Goal: Complete application form: Complete application form

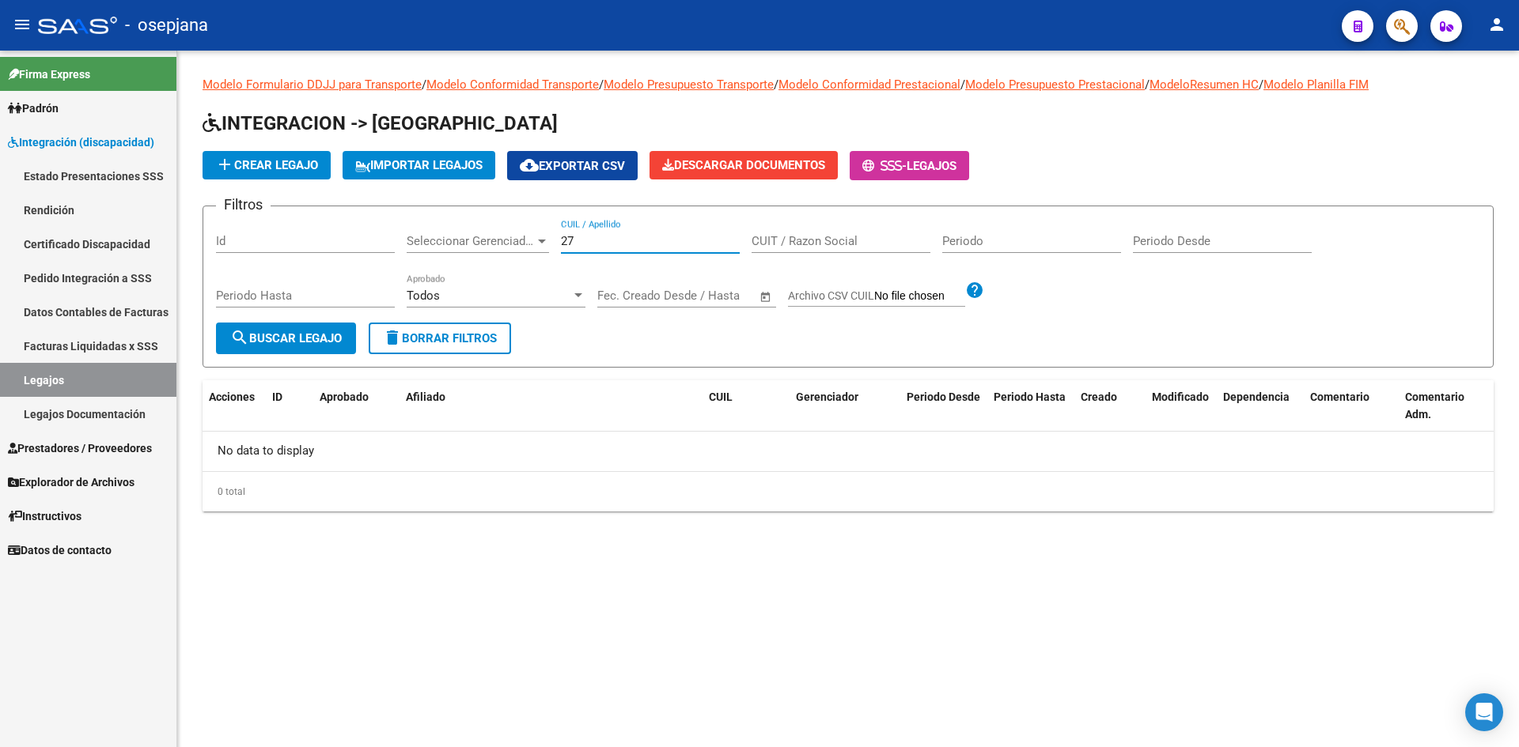
type input "2"
type input "27703622319"
click at [283, 167] on span "add Crear Legajo" at bounding box center [266, 165] width 103 height 14
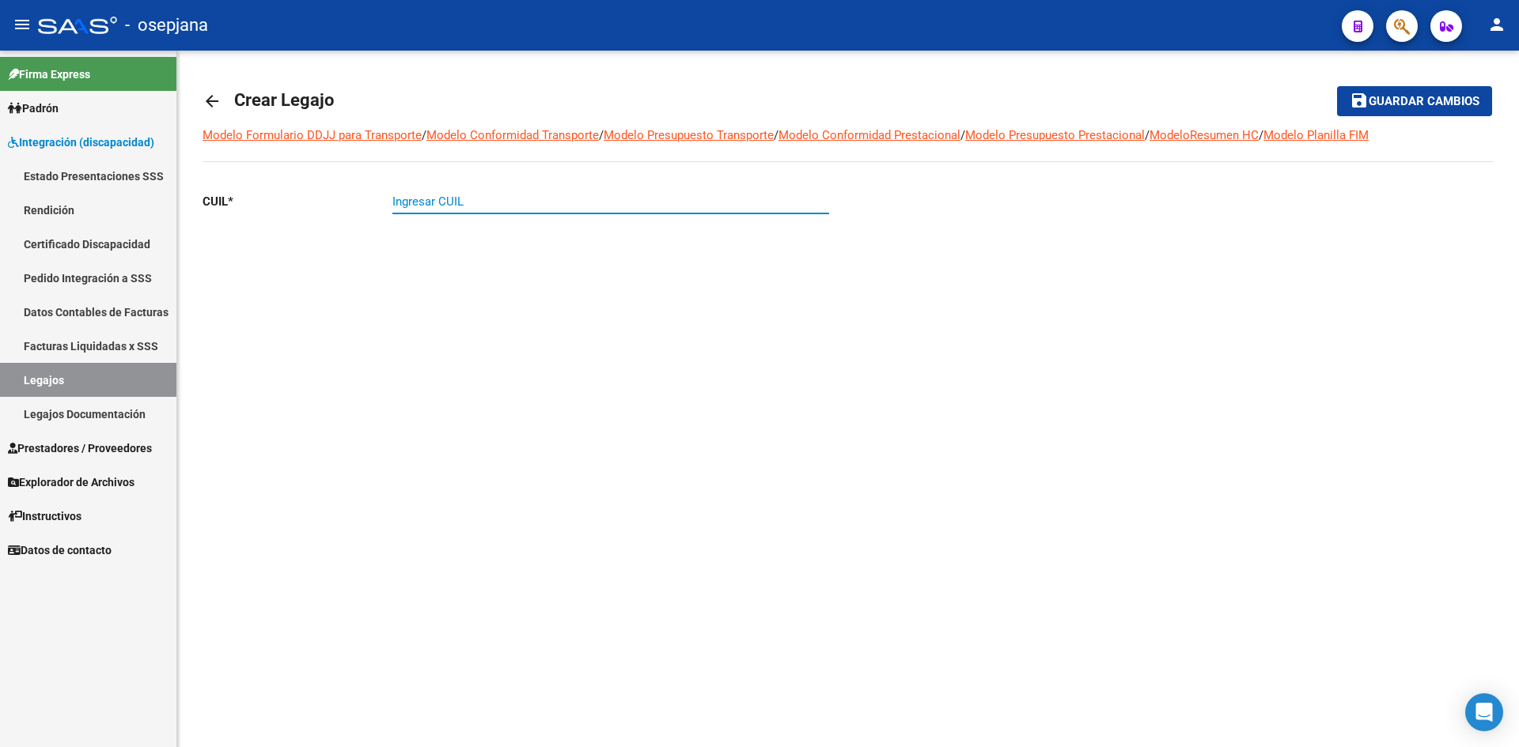
click at [541, 201] on input "Ingresar CUIL" at bounding box center [610, 202] width 437 height 14
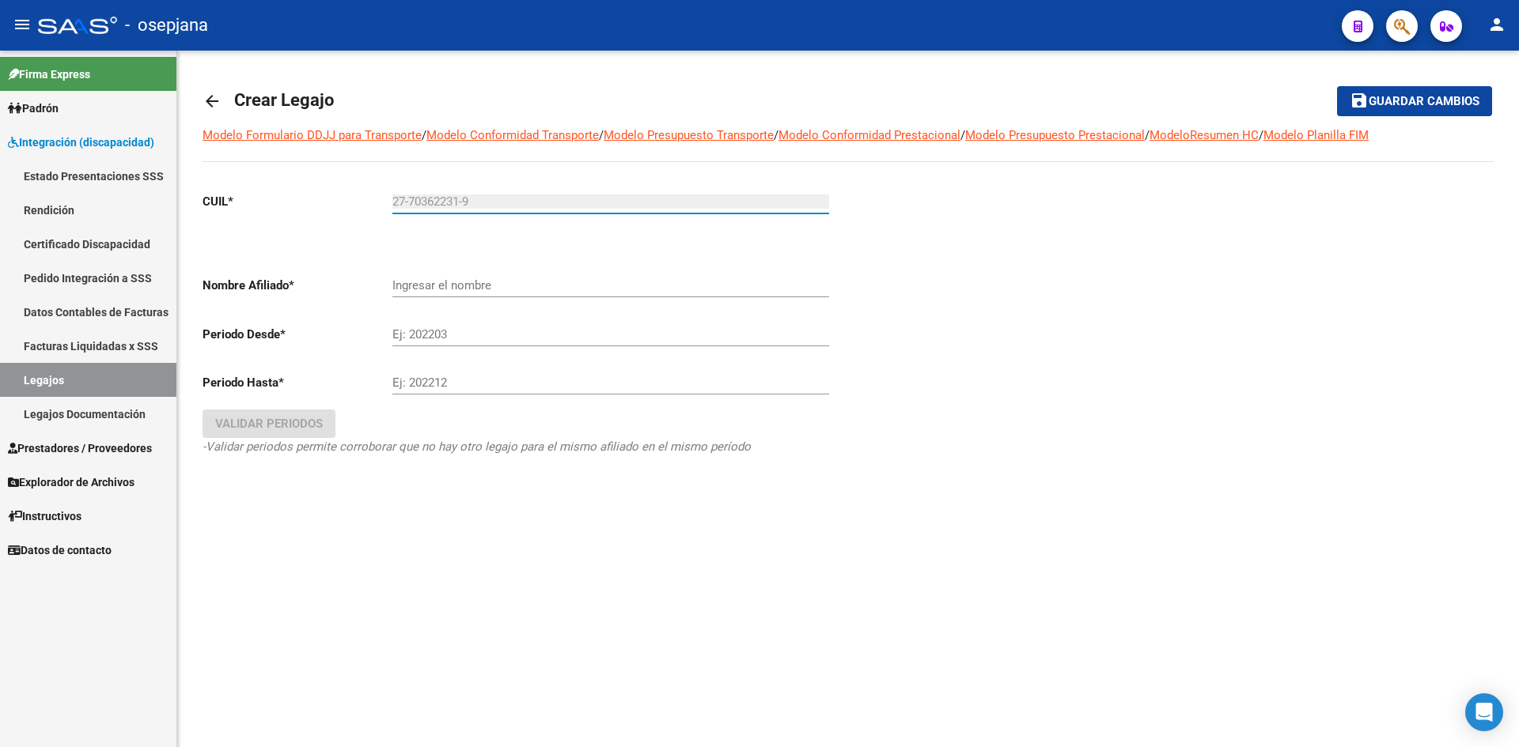
type input "27-70362231-9"
click at [494, 281] on input "Ingresar el nombre" at bounding box center [610, 285] width 437 height 14
type input "[PERSON_NAME] [PERSON_NAME]"
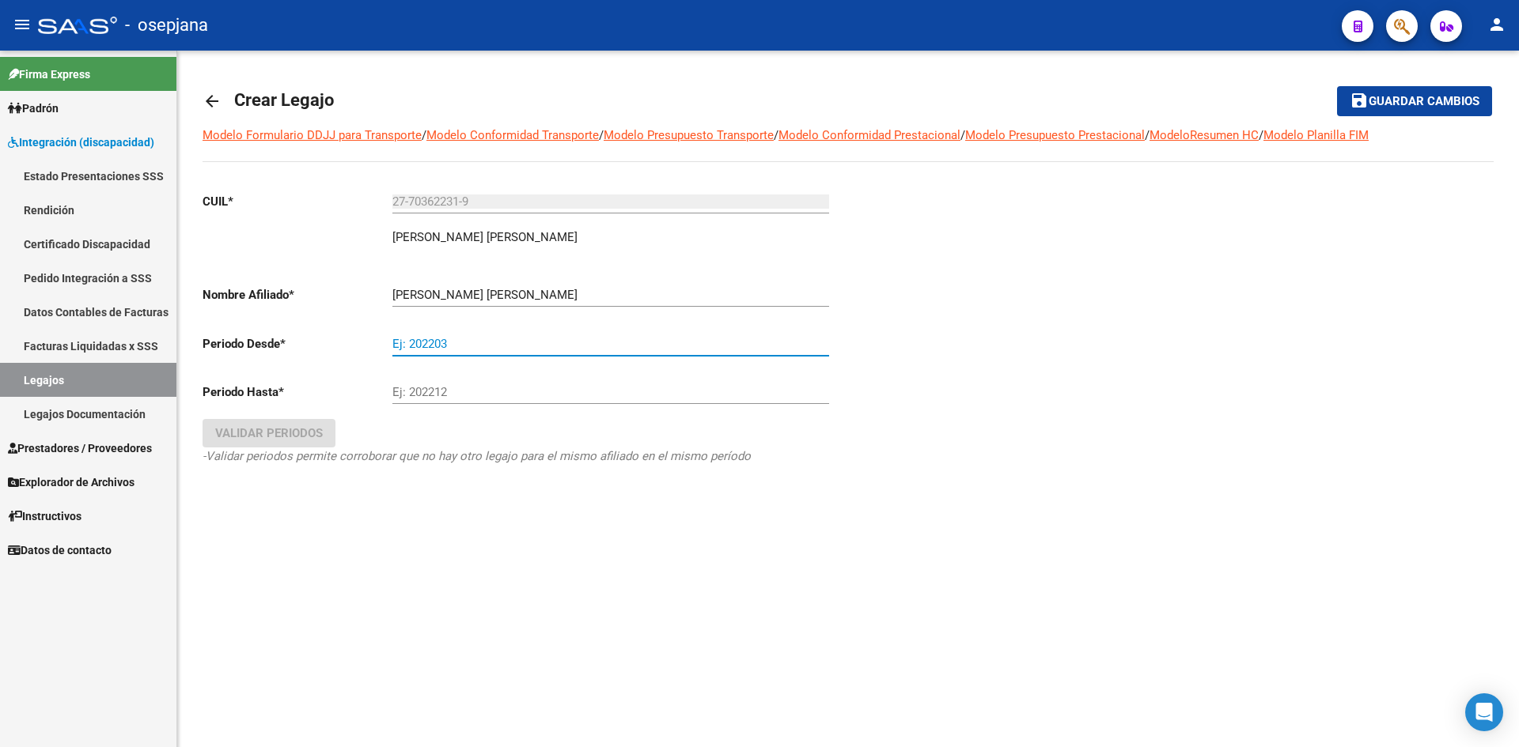
click at [501, 340] on input "Ej: 202203" at bounding box center [610, 344] width 437 height 14
type input "202508"
click at [467, 399] on input "Ej: 202212" at bounding box center [610, 392] width 437 height 14
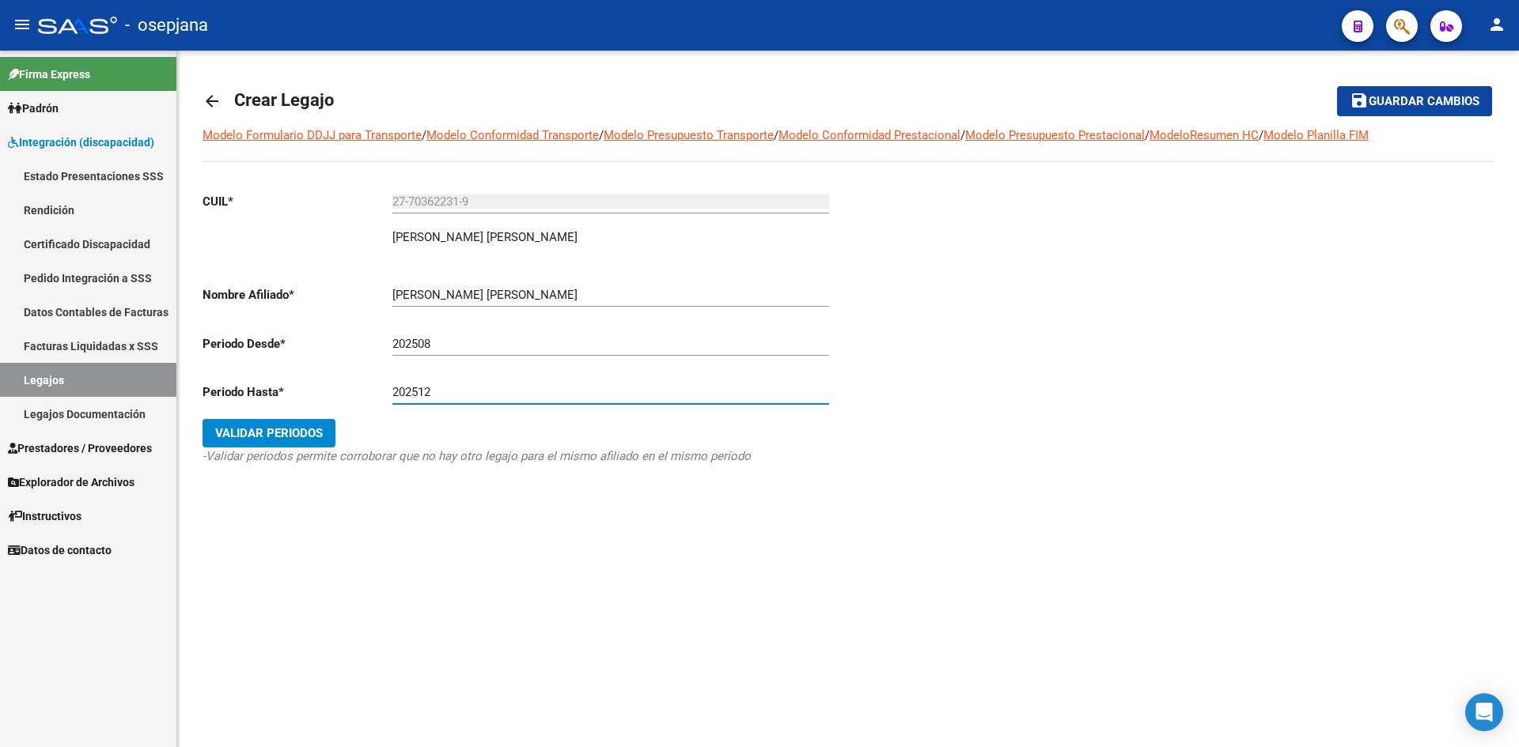
type input "202512"
click at [318, 433] on span "Validar Periodos" at bounding box center [269, 433] width 108 height 14
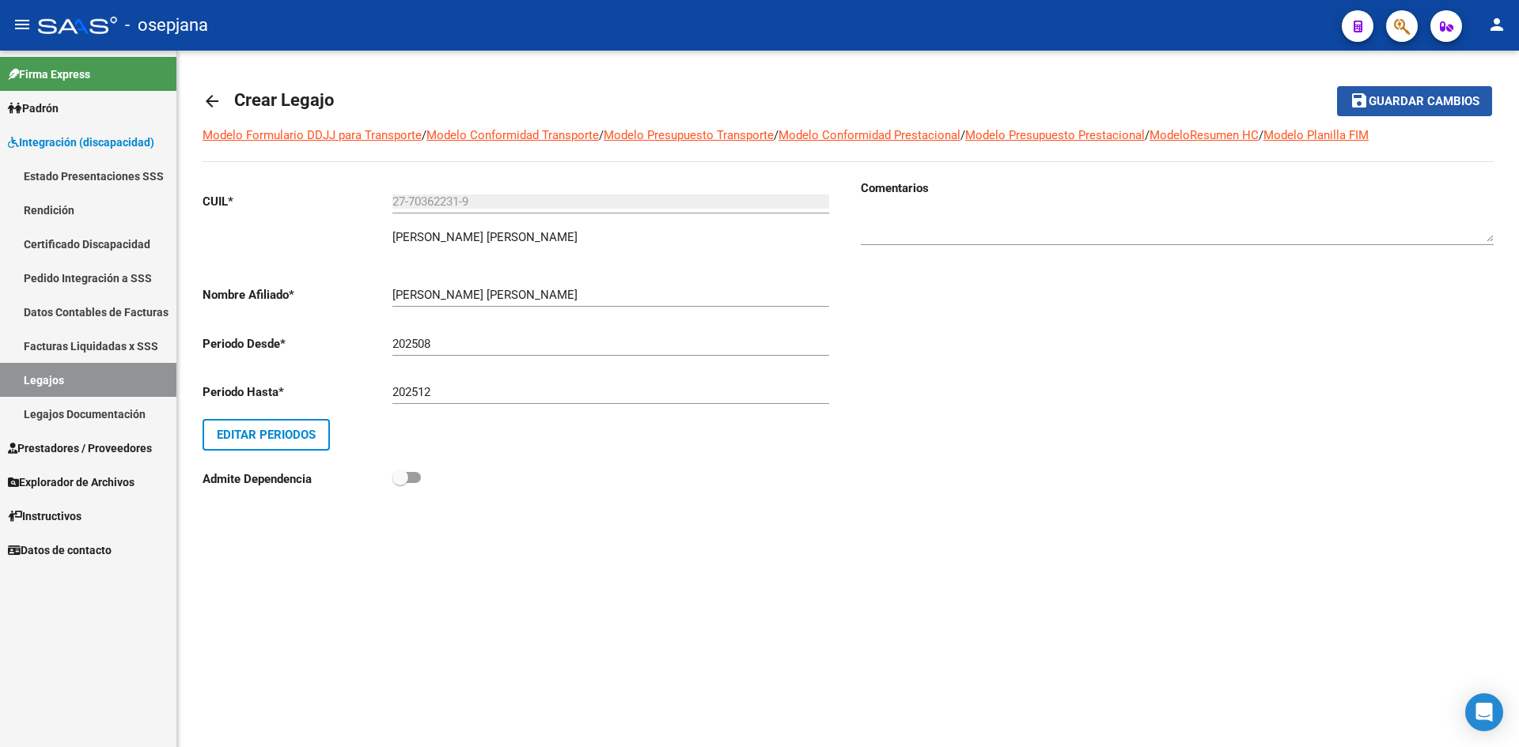
click at [1443, 111] on button "save Guardar cambios" at bounding box center [1414, 100] width 155 height 29
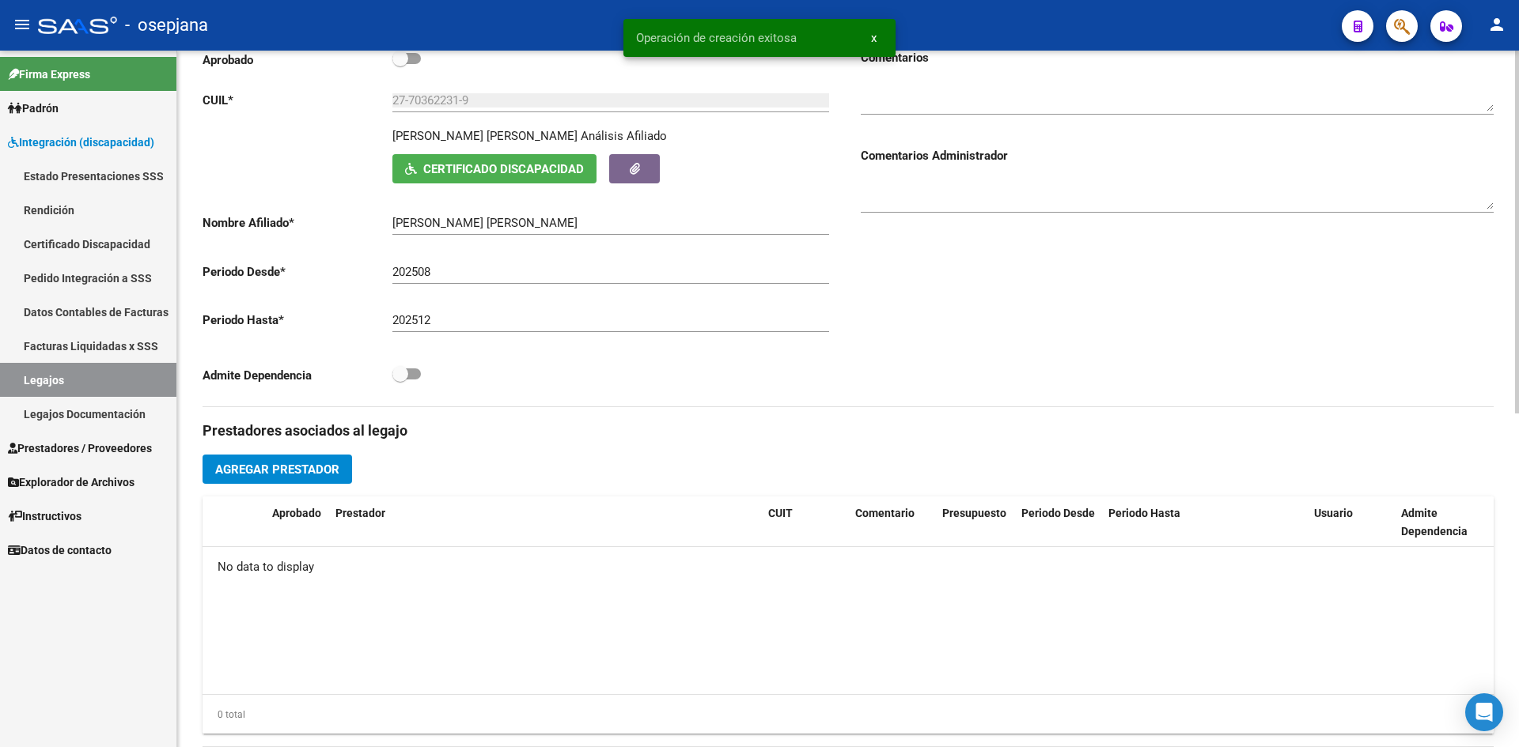
scroll to position [237, 0]
click at [319, 466] on span "Agregar Prestador" at bounding box center [277, 469] width 124 height 14
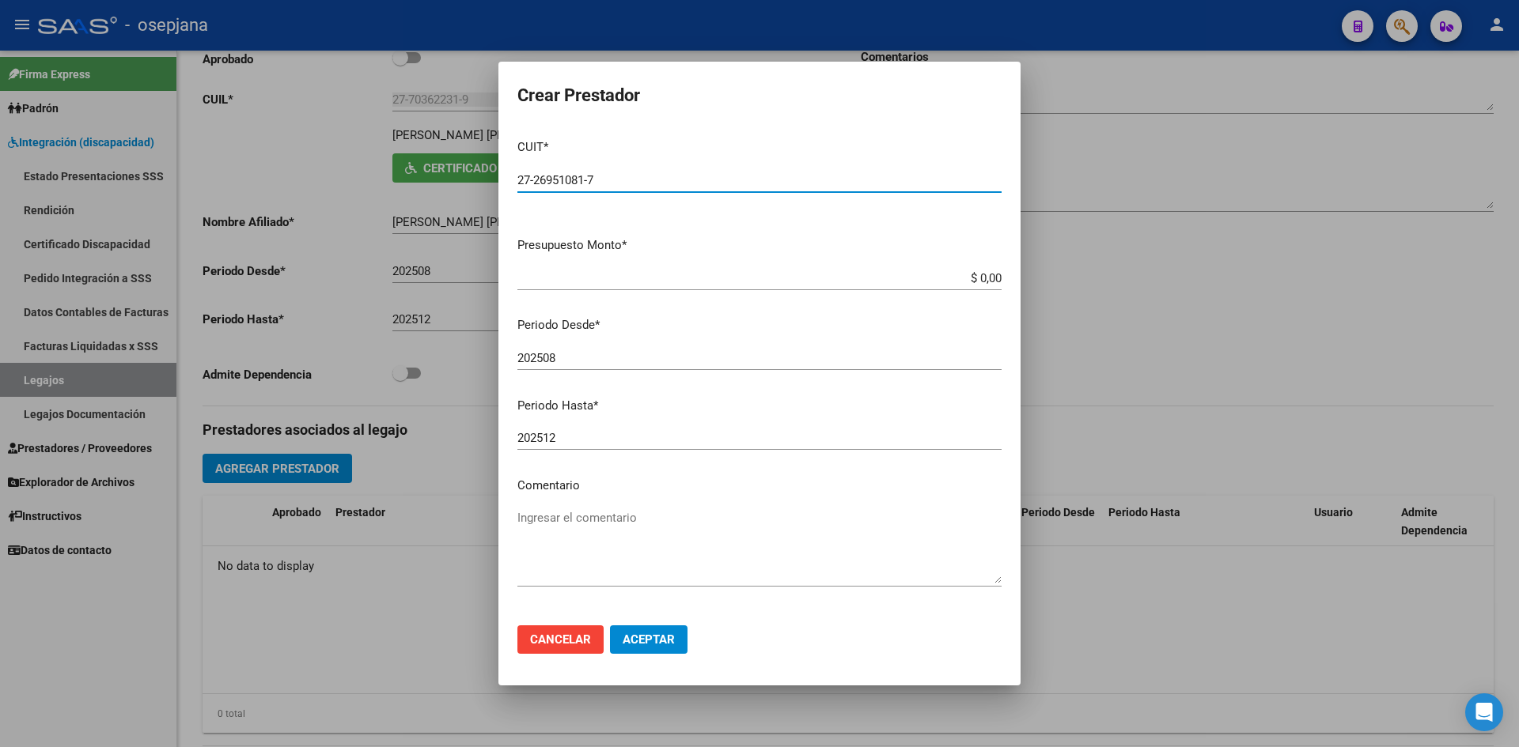
type input "27-26951081-7"
drag, startPoint x: 939, startPoint y: 282, endPoint x: 1089, endPoint y: 291, distance: 150.6
click at [1089, 291] on div "Crear Prestador CUIT * 27-26951081-7 Ingresar CUIT ARCA Padrón Presupuesto Mont…" at bounding box center [759, 373] width 1519 height 747
type input "$ 12.370,61"
click at [615, 350] on div "202508 Ingresar el periodo" at bounding box center [759, 358] width 484 height 24
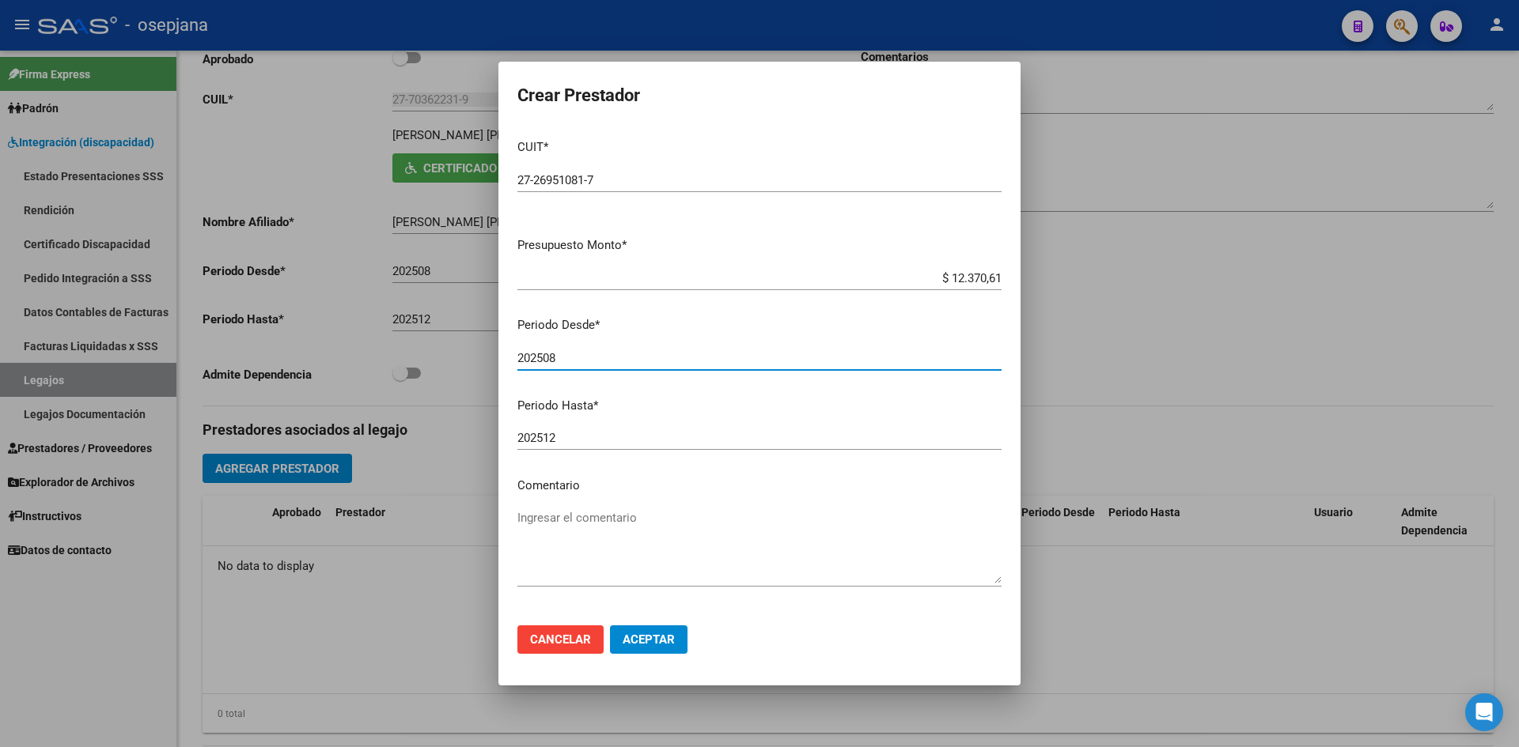
click at [676, 637] on button "Aceptar" at bounding box center [649, 640] width 78 height 28
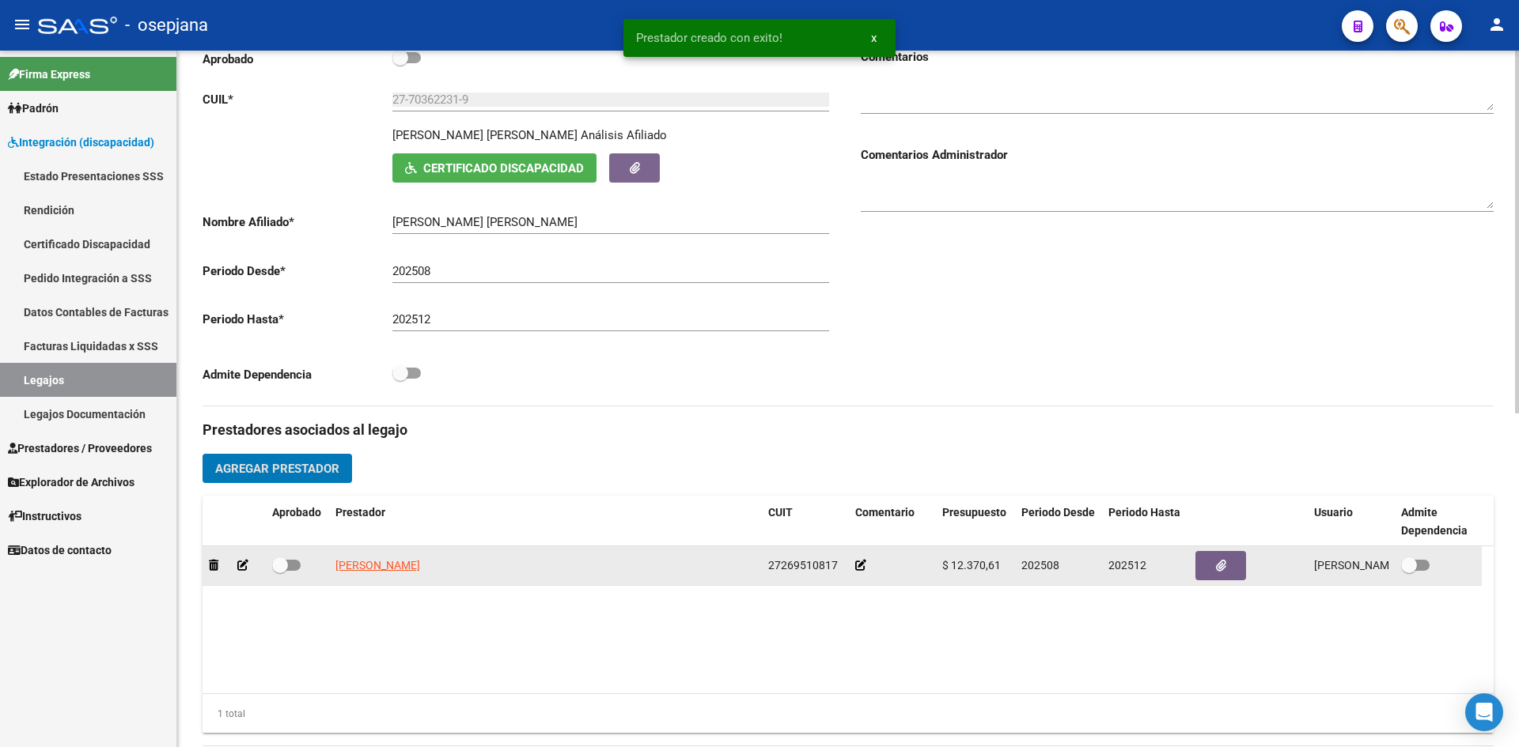
click at [238, 562] on icon at bounding box center [242, 565] width 11 height 11
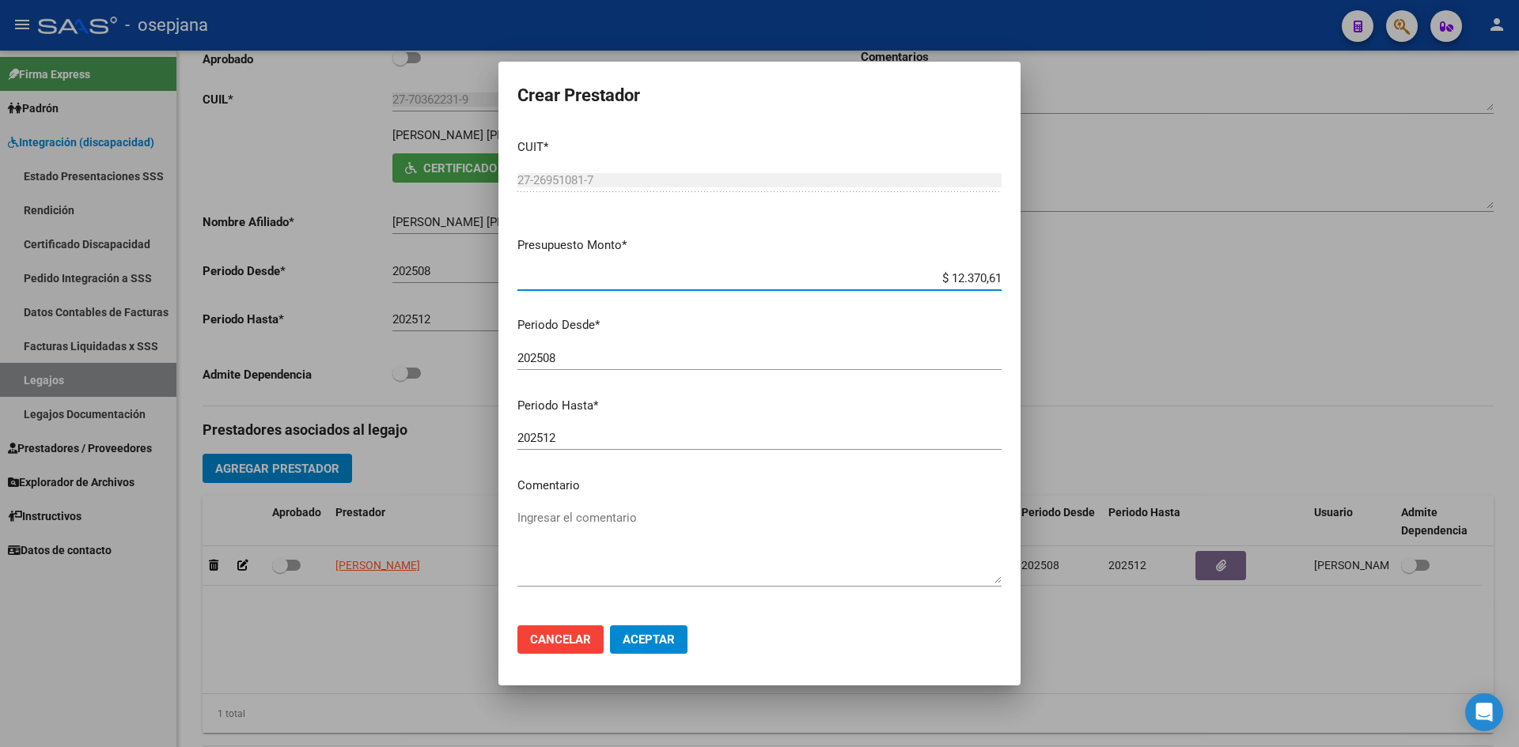
drag, startPoint x: 895, startPoint y: 278, endPoint x: 1042, endPoint y: 282, distance: 147.2
click at [1042, 282] on div "Crear Prestador CUIT * 27-26951081-7 Ingresar CUIT ARCA Padrón Presupuesto Mont…" at bounding box center [759, 373] width 1519 height 747
click at [969, 280] on input "$ 0,00" at bounding box center [759, 278] width 484 height 14
type input "$ 123.706,10"
click at [652, 633] on span "Aceptar" at bounding box center [648, 640] width 52 height 14
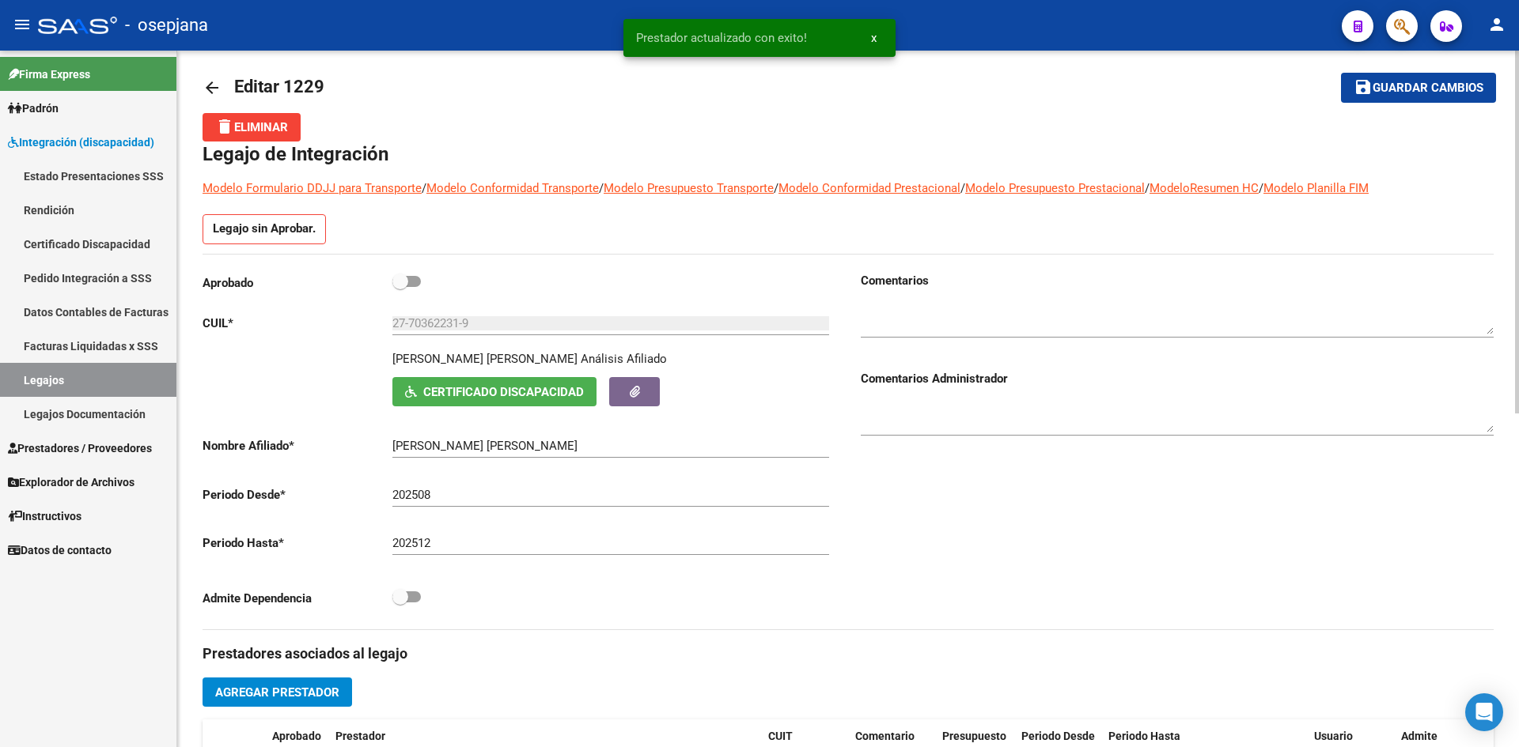
scroll to position [0, 0]
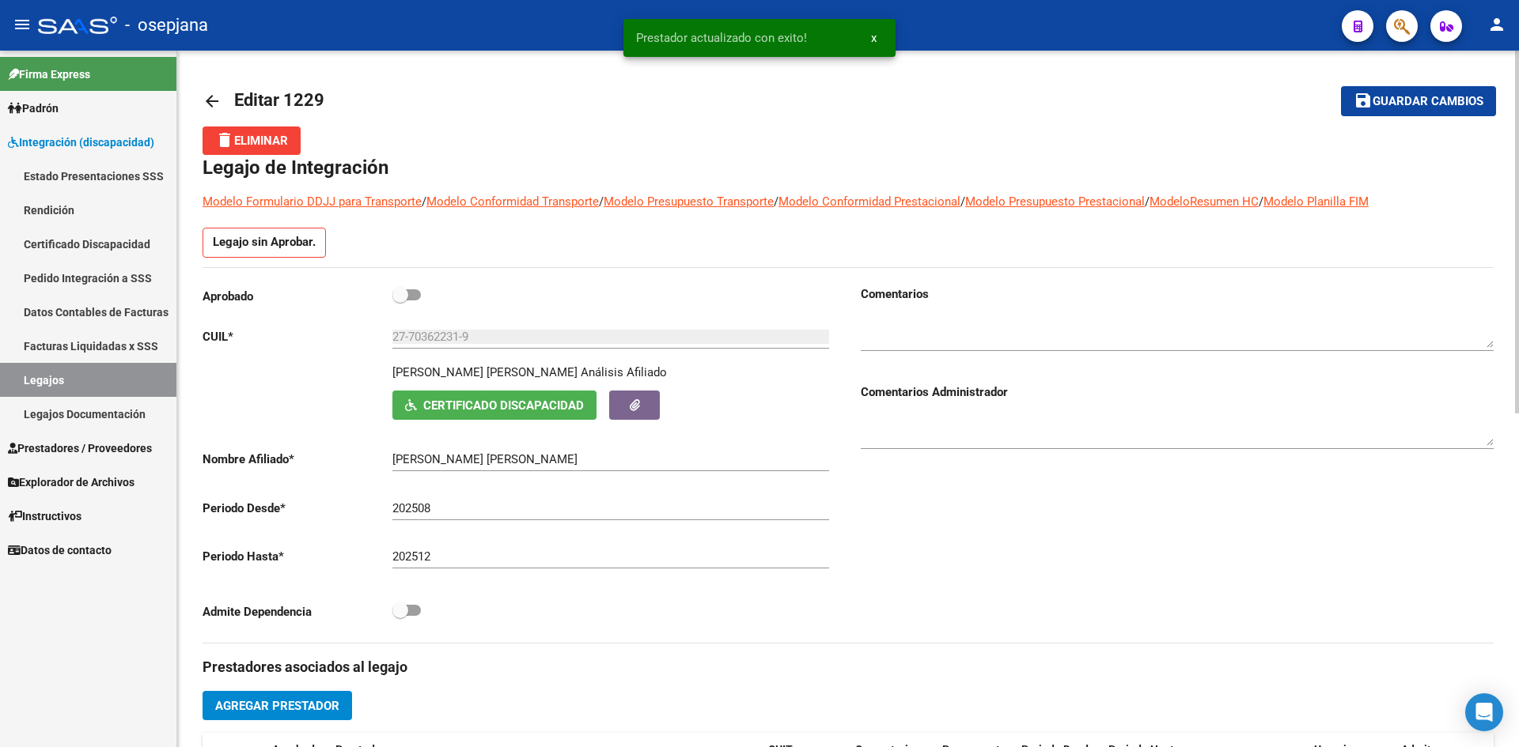
click at [1434, 106] on span "Guardar cambios" at bounding box center [1427, 102] width 111 height 14
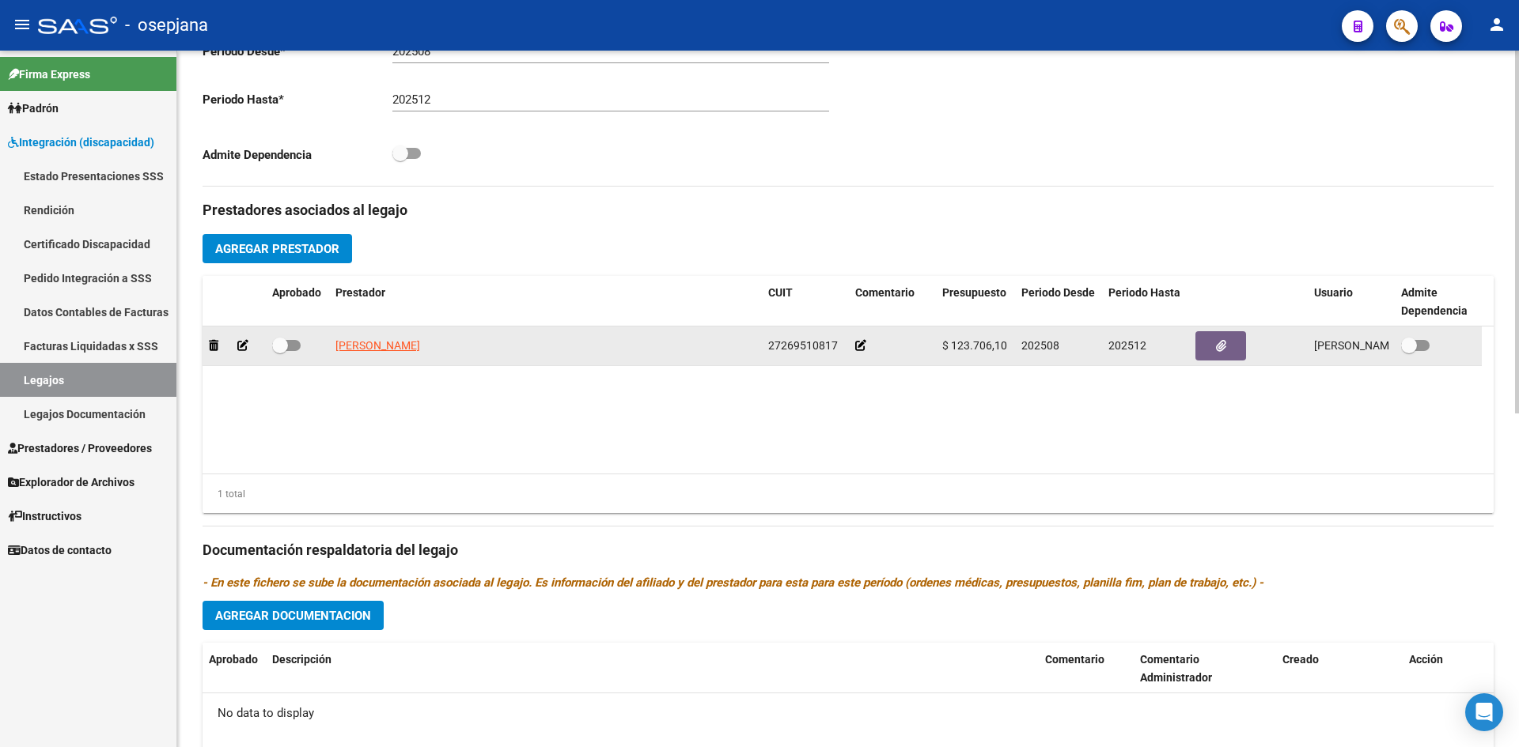
scroll to position [475, 0]
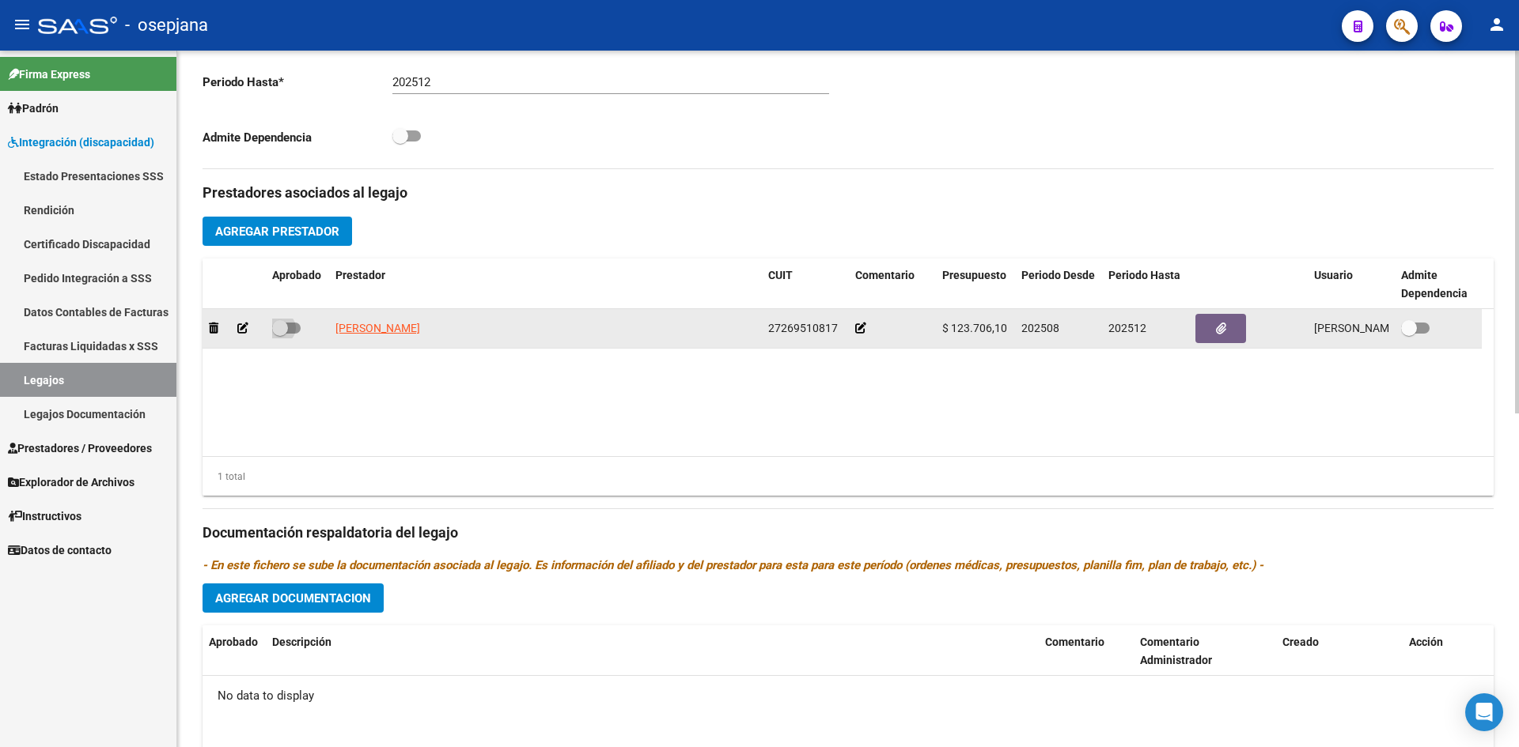
click at [297, 325] on span at bounding box center [286, 328] width 28 height 11
click at [280, 334] on input "checkbox" at bounding box center [279, 334] width 1 height 1
checkbox input "true"
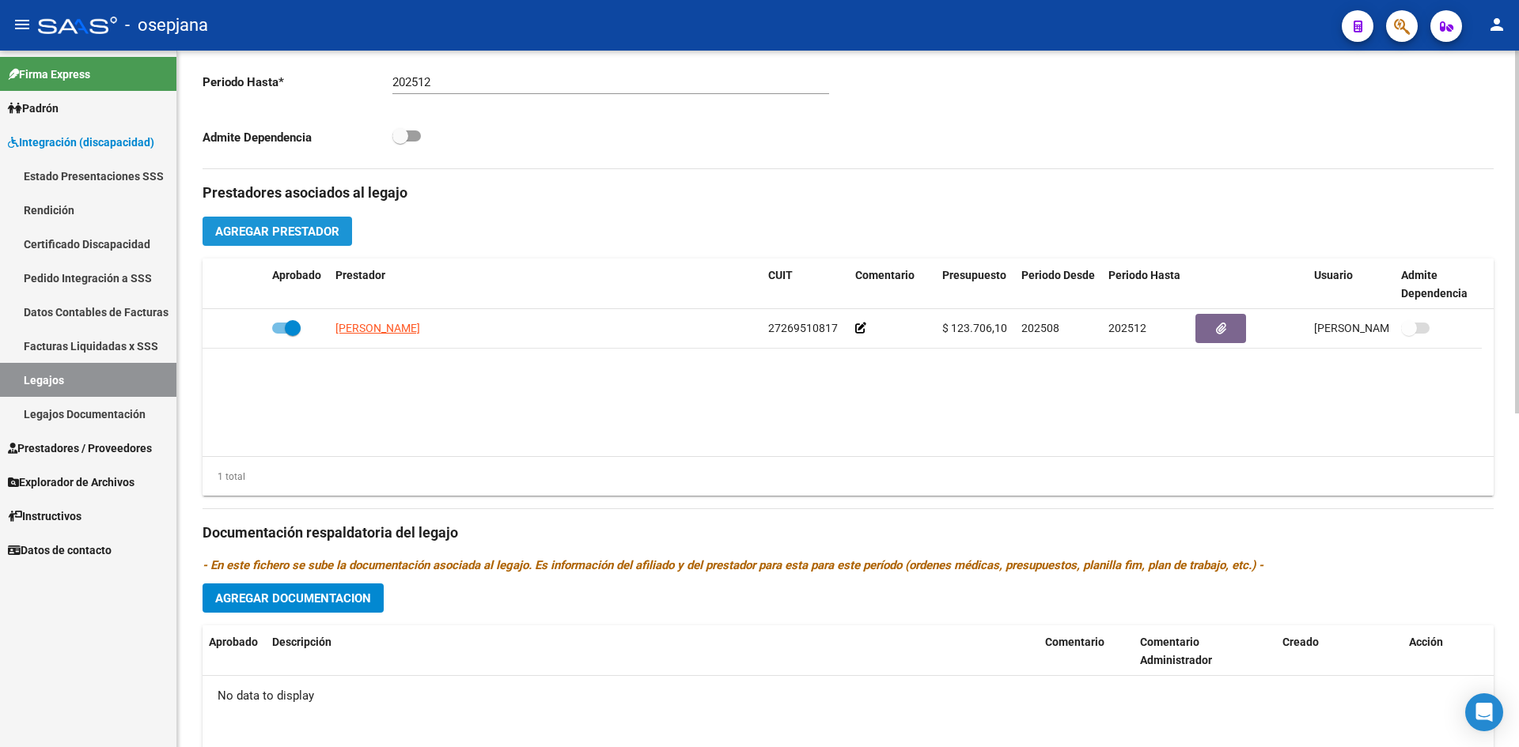
click at [305, 236] on span "Agregar Prestador" at bounding box center [277, 232] width 124 height 14
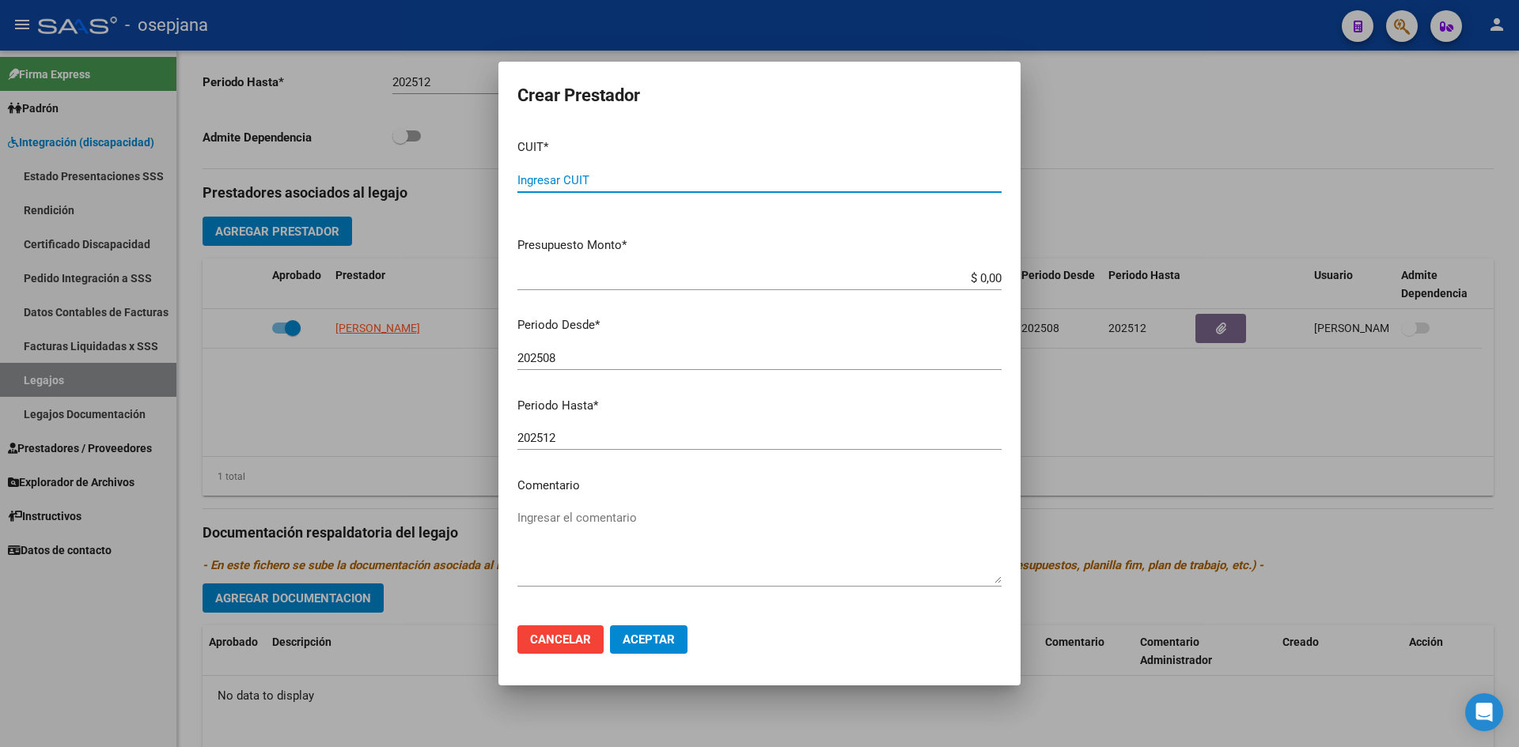
click at [640, 178] on input "Ingresar CUIT" at bounding box center [759, 180] width 484 height 14
type input "27-30011659-6"
drag, startPoint x: 945, startPoint y: 284, endPoint x: 1167, endPoint y: 284, distance: 222.2
click at [1167, 284] on div "Crear Prestador CUIT * 27-30011659-6 Ingresar CUIT ARCA Padrón Presupuesto Mont…" at bounding box center [759, 373] width 1519 height 747
click at [968, 283] on input "$ 0,00" at bounding box center [759, 278] width 484 height 14
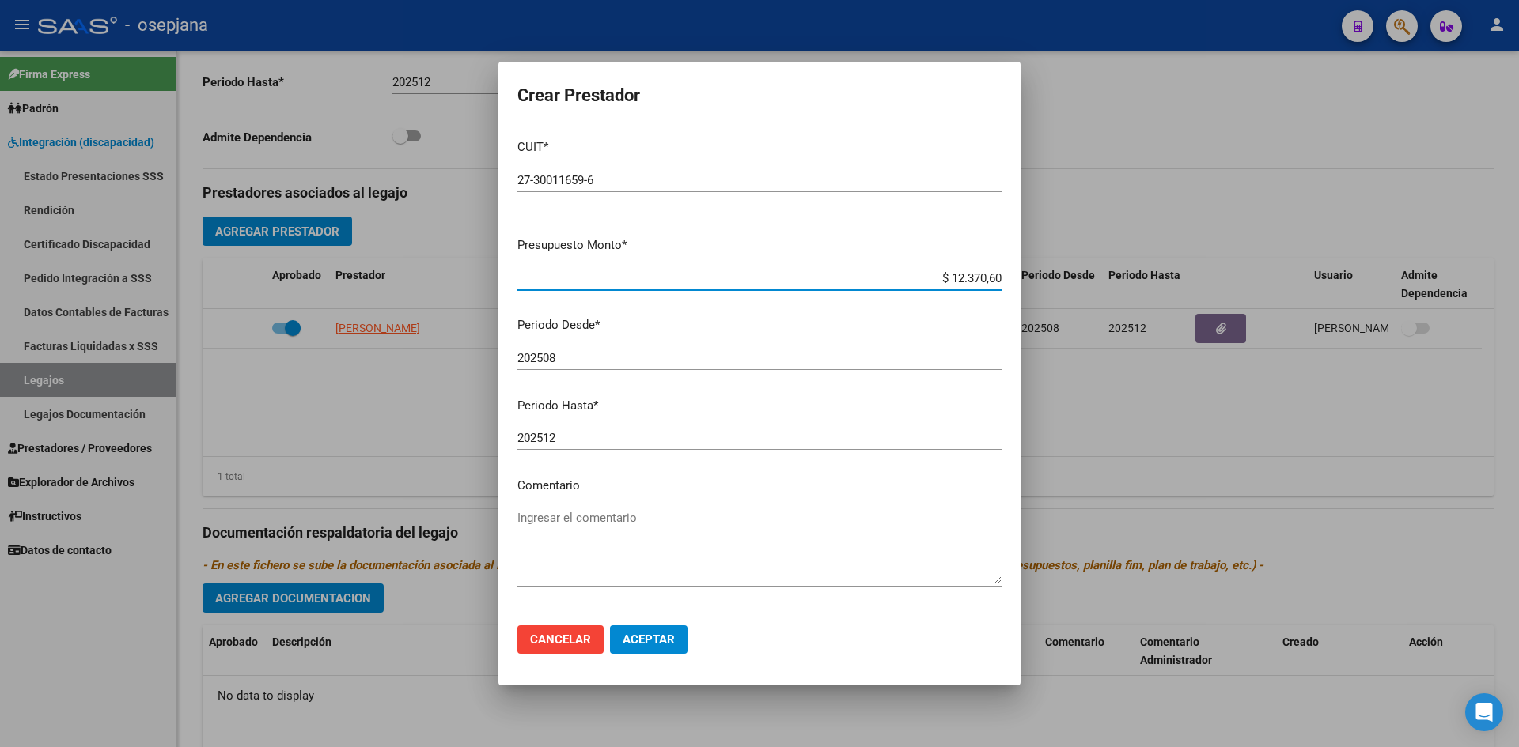
type input "$ 123.706,10"
click at [691, 369] on div "202508 Ingresar el periodo" at bounding box center [759, 358] width 484 height 24
click at [655, 628] on button "Aceptar" at bounding box center [649, 640] width 78 height 28
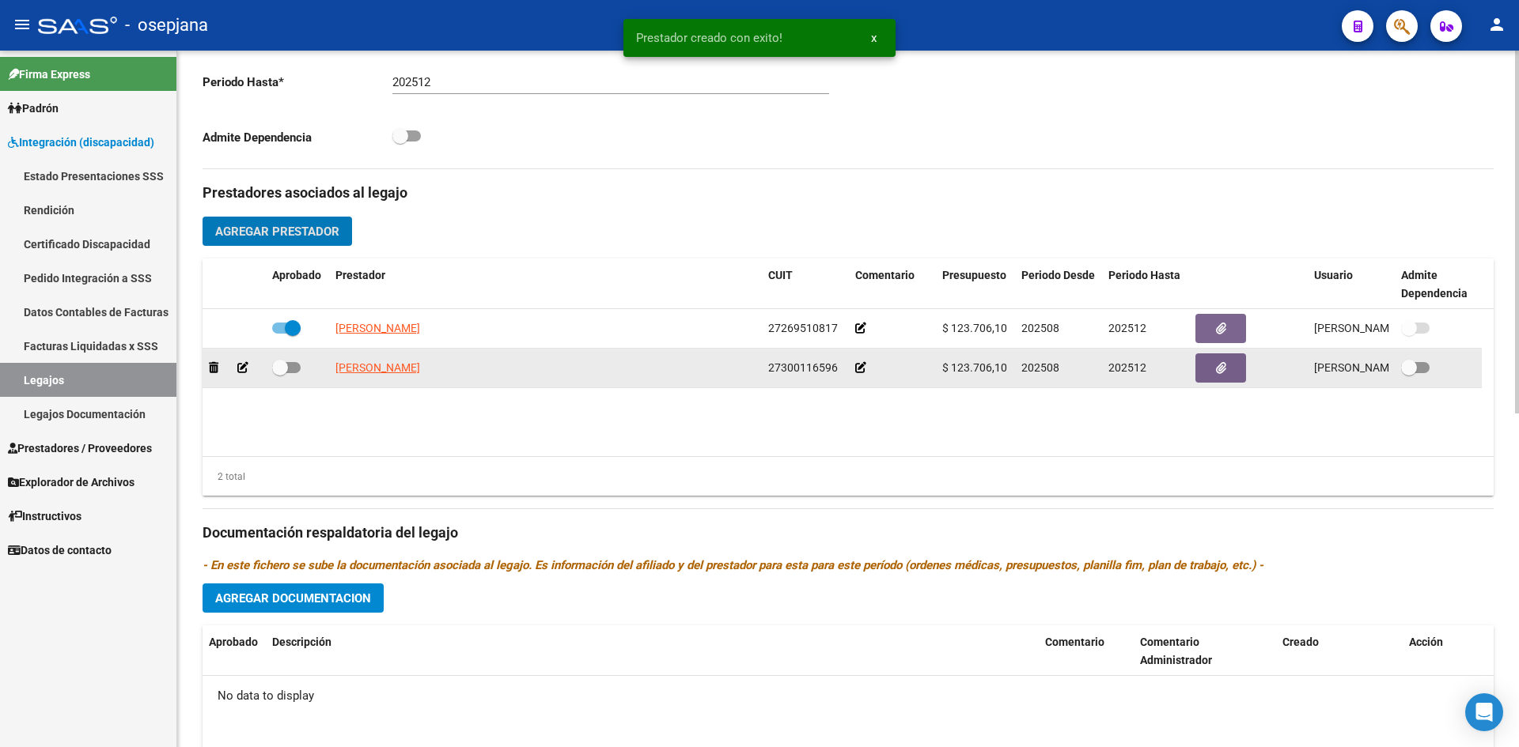
click at [295, 367] on span at bounding box center [286, 367] width 28 height 11
click at [280, 373] on input "checkbox" at bounding box center [279, 373] width 1 height 1
checkbox input "true"
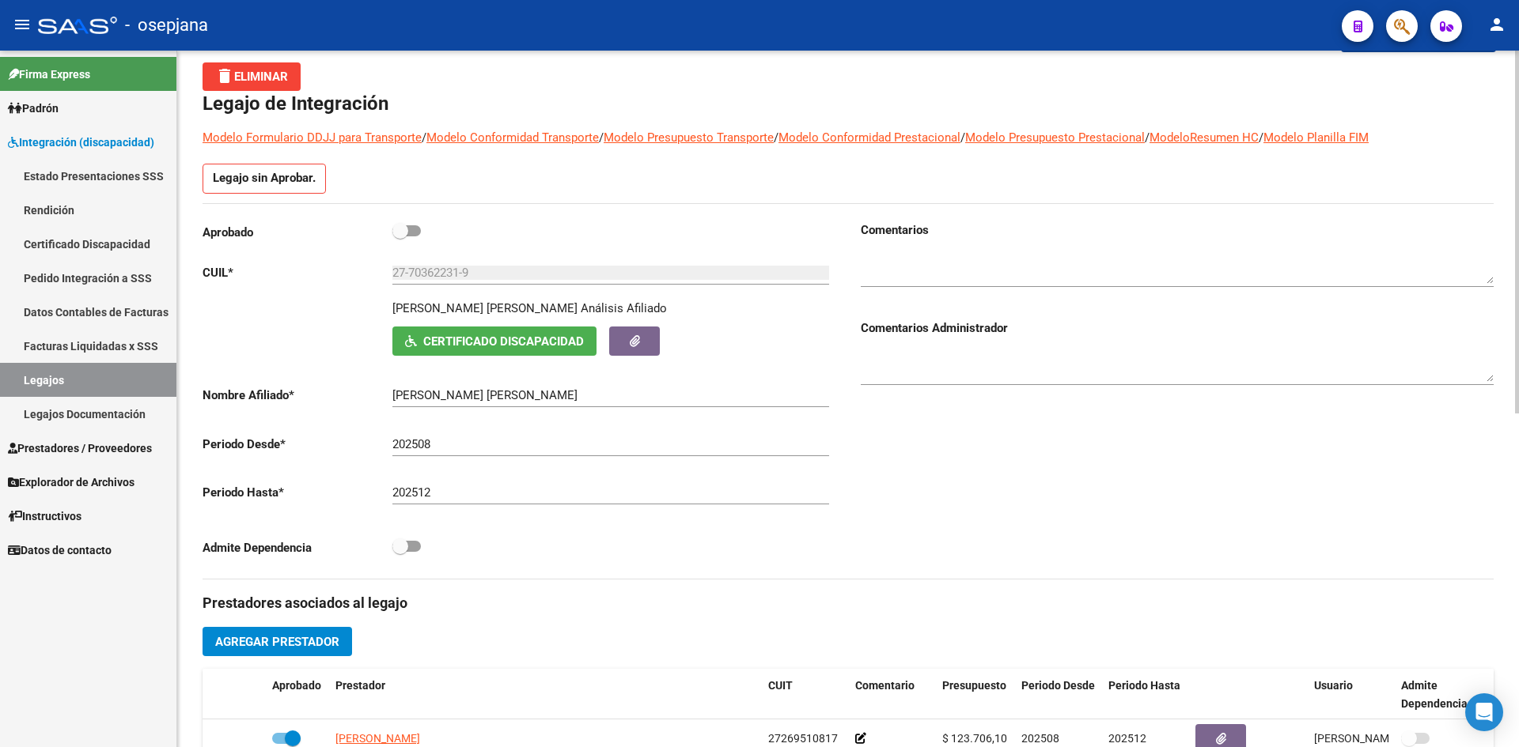
scroll to position [0, 0]
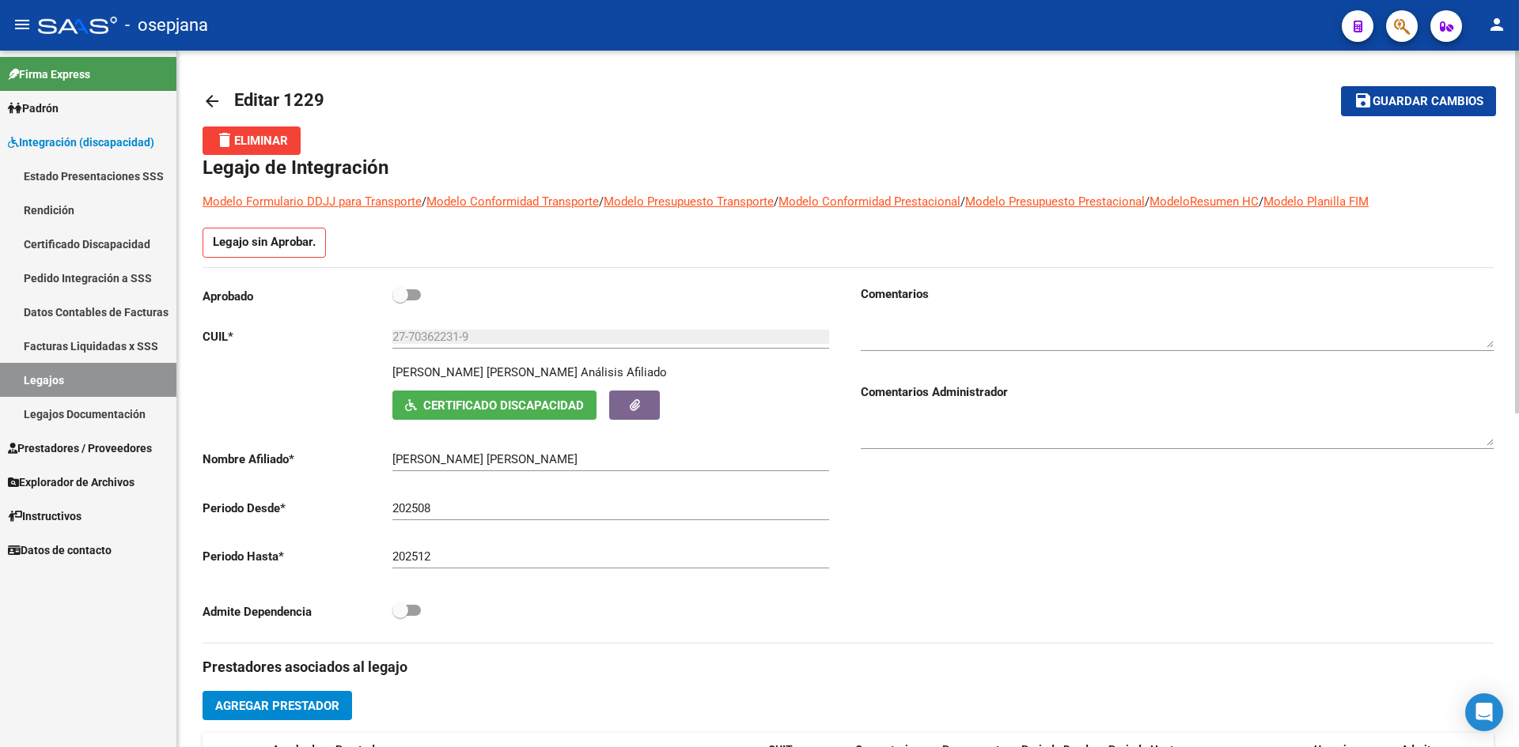
click at [1433, 114] on button "save Guardar cambios" at bounding box center [1418, 100] width 155 height 29
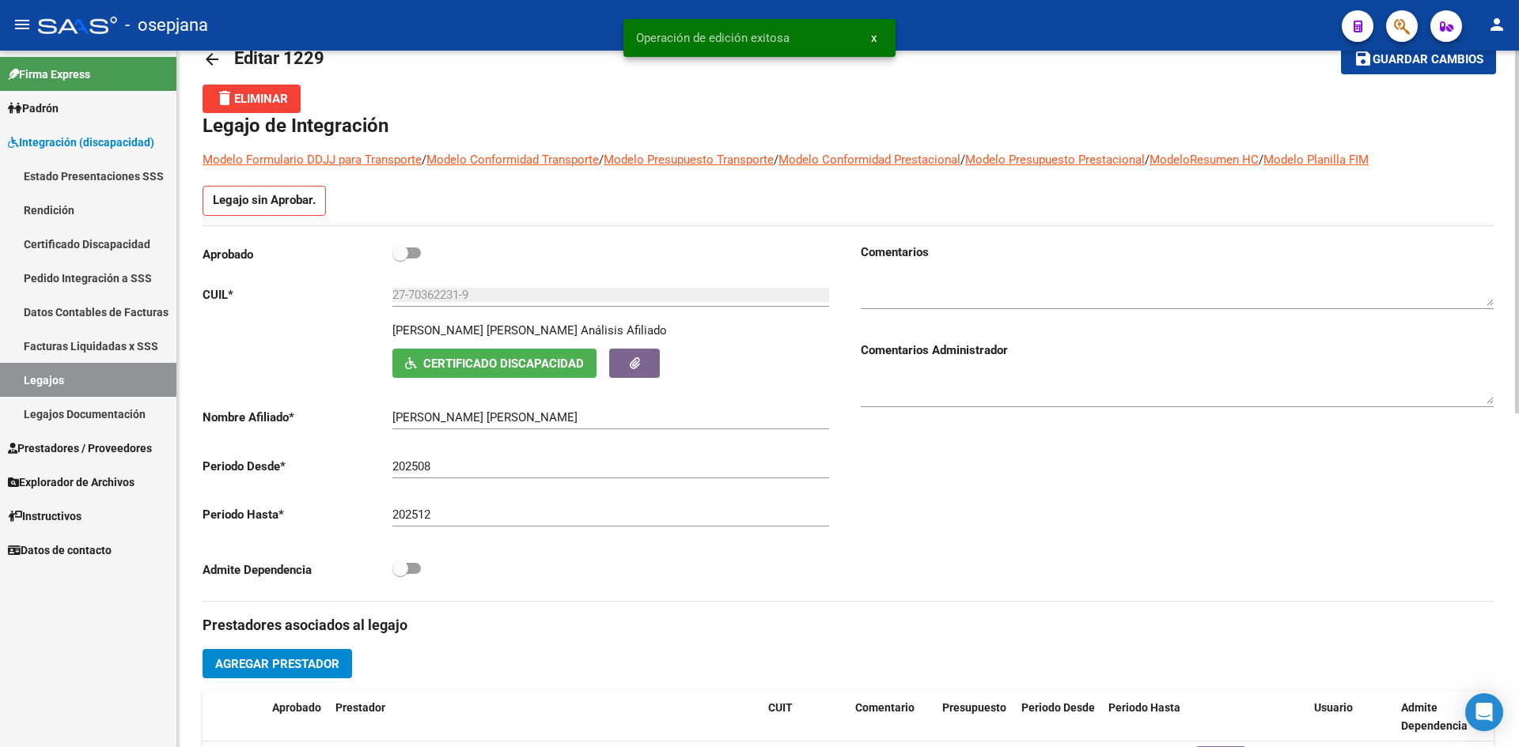
scroll to position [316, 0]
